Goal: Browse casually: Explore the website without a specific task or goal

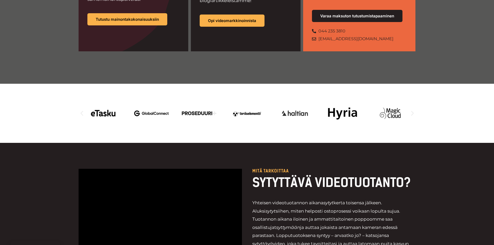
click at [414, 110] on icon "Seuraava dia" at bounding box center [412, 113] width 6 height 6
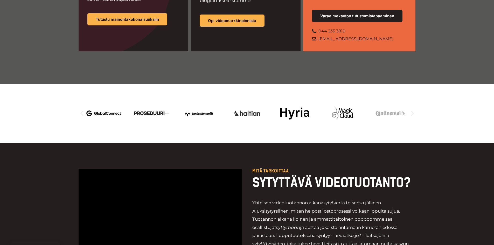
click at [414, 110] on icon "Seuraava dia" at bounding box center [412, 113] width 6 height 6
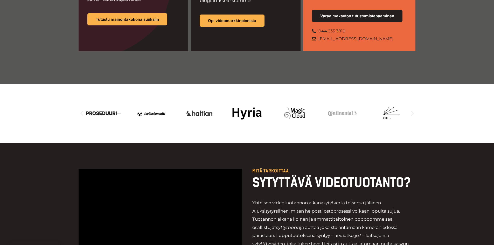
click at [414, 110] on icon "Seuraava dia" at bounding box center [412, 113] width 6 height 6
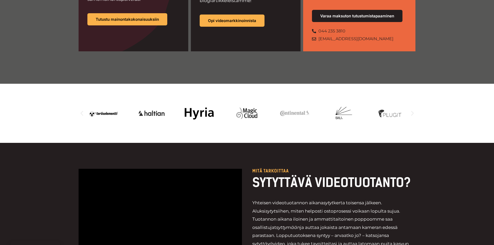
click at [414, 110] on icon "Seuraava dia" at bounding box center [412, 113] width 6 height 6
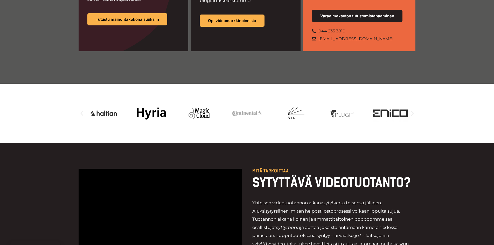
click at [414, 110] on icon "Seuraava dia" at bounding box center [412, 113] width 6 height 6
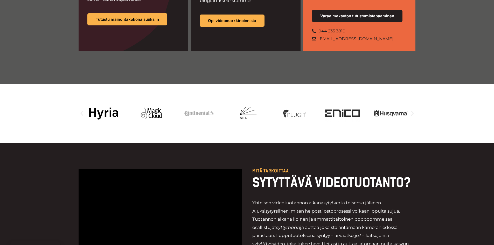
click at [414, 110] on icon "Seuraava dia" at bounding box center [412, 113] width 6 height 6
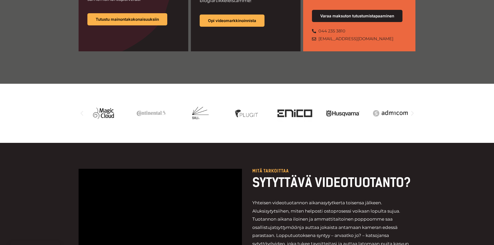
click at [414, 110] on icon "Seuraava dia" at bounding box center [412, 113] width 6 height 6
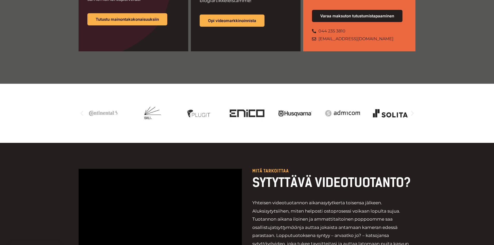
click at [414, 110] on icon "Seuraava dia" at bounding box center [412, 113] width 6 height 6
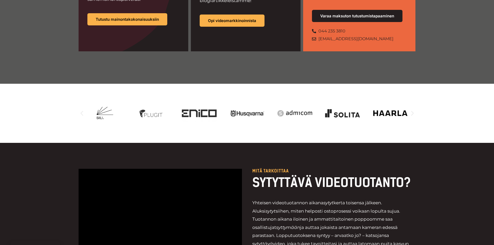
click at [414, 110] on icon "Seuraava dia" at bounding box center [412, 113] width 6 height 6
